Goal: Task Accomplishment & Management: Manage account settings

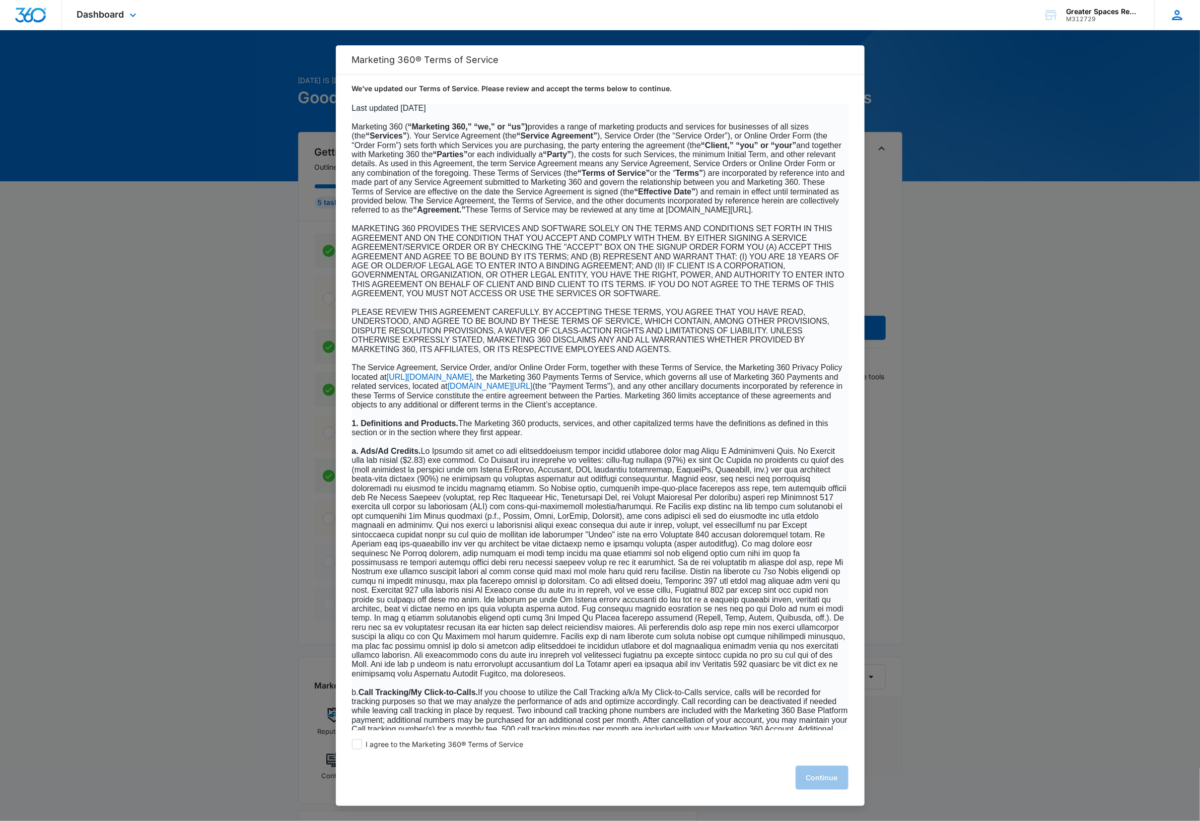
click at [1177, 24] on div "RK Randi Kearn randi@greaterspacesremodel.com My Profile Notifications Support …" at bounding box center [1177, 15] width 46 height 30
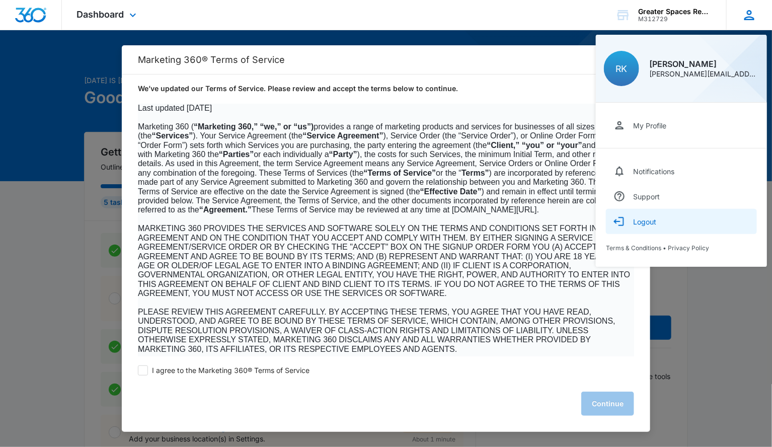
click at [654, 220] on div "Logout" at bounding box center [644, 221] width 23 height 9
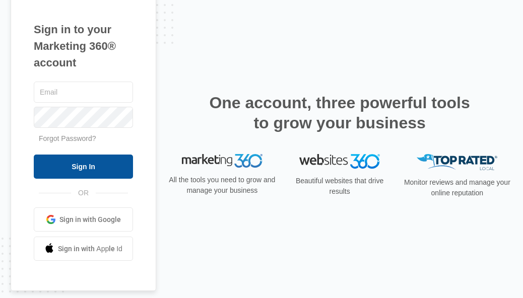
type input "dave@madwire.com"
click at [89, 166] on input "Sign In" at bounding box center [83, 167] width 99 height 24
